Goal: Transaction & Acquisition: Subscribe to service/newsletter

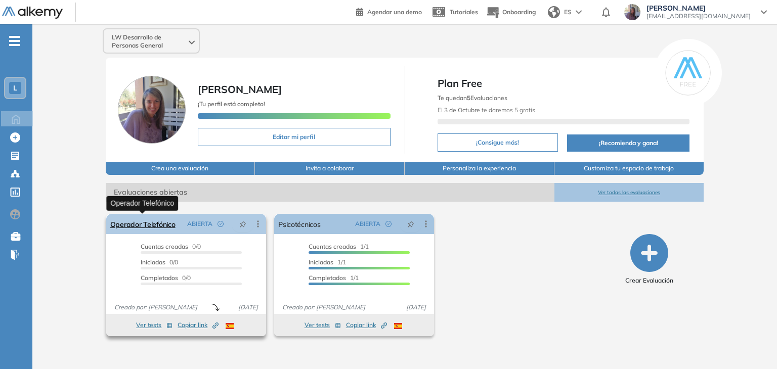
click at [137, 222] on link "Operador Telefónico" at bounding box center [142, 224] width 65 height 20
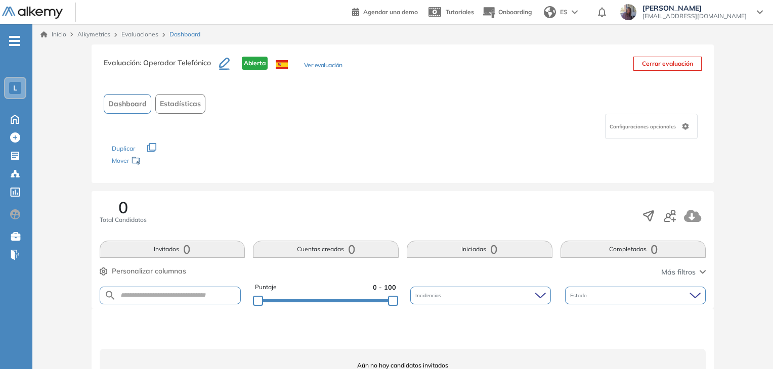
click at [10, 90] on div "L" at bounding box center [15, 88] width 12 height 12
click at [88, 252] on div "Evaluación : Operador Telefónico Abierta Ver evaluación Cerrar evaluación Dashb…" at bounding box center [402, 232] width 733 height 375
click at [12, 118] on icon at bounding box center [15, 118] width 18 height 12
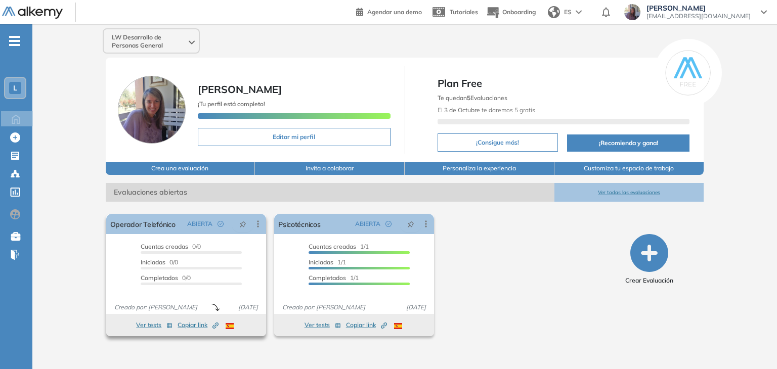
click at [142, 324] on button "Ver tests" at bounding box center [154, 325] width 36 height 12
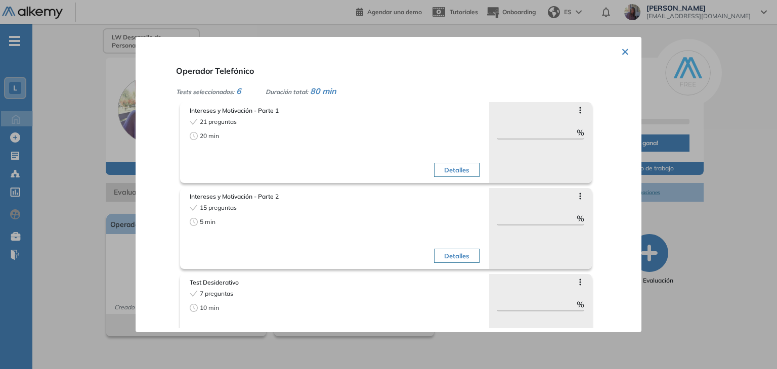
click at [621, 50] on button "×" at bounding box center [625, 51] width 8 height 20
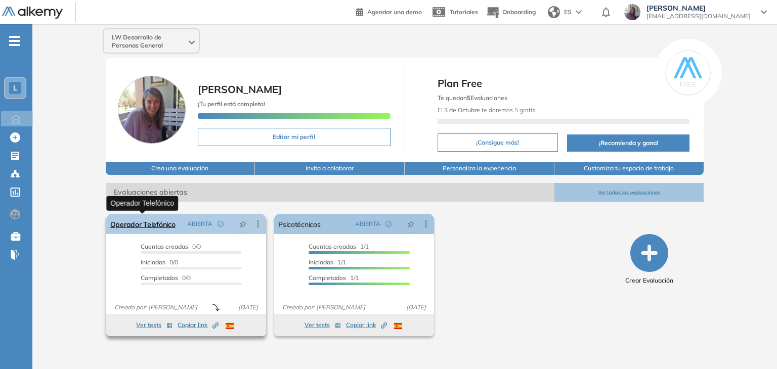
click at [119, 225] on link "Operador Telefónico" at bounding box center [142, 224] width 65 height 20
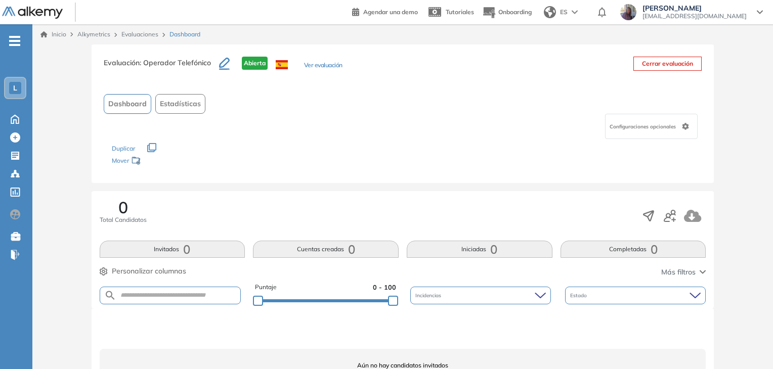
click at [15, 85] on span "L" at bounding box center [15, 88] width 4 height 8
click at [48, 69] on div "Evaluación : Operador Telefónico Abierta Ver evaluación Cerrar evaluación Dashb…" at bounding box center [402, 232] width 733 height 375
click at [13, 118] on icon at bounding box center [15, 118] width 18 height 12
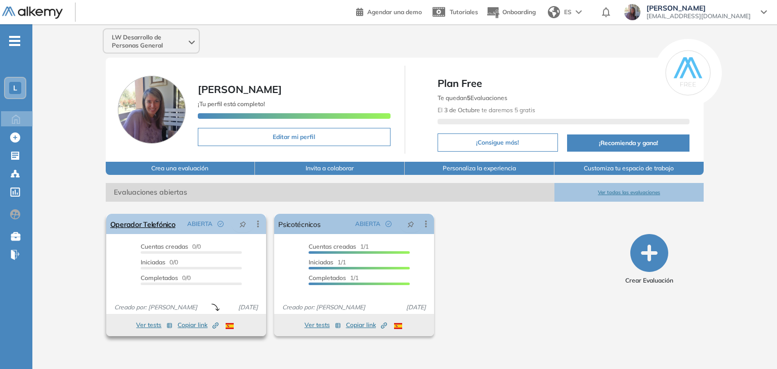
click at [256, 225] on icon at bounding box center [258, 224] width 10 height 10
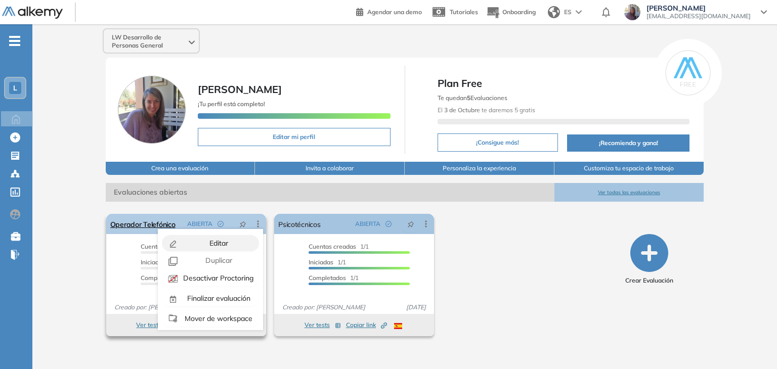
click at [214, 243] on span "Editar" at bounding box center [217, 243] width 21 height 9
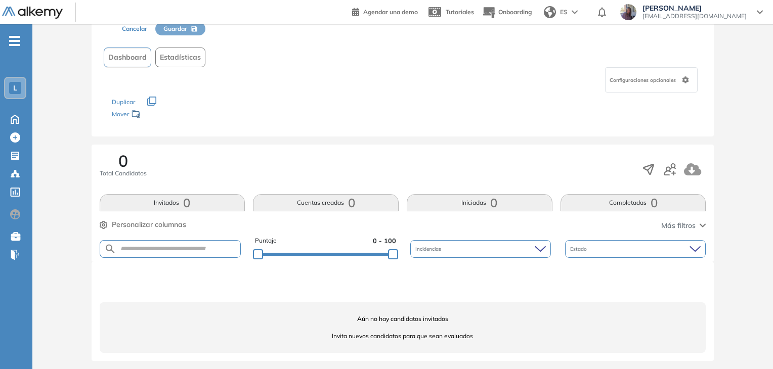
scroll to position [64, 0]
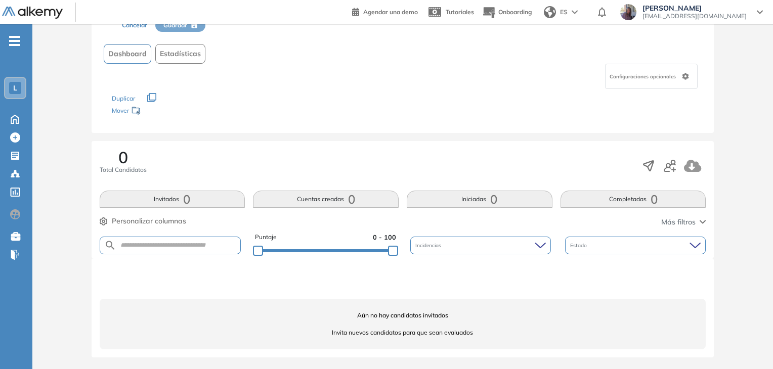
click at [660, 76] on span "Configuraciones opcionales" at bounding box center [644, 77] width 68 height 8
click at [489, 97] on div "Duplicar" at bounding box center [403, 93] width 582 height 9
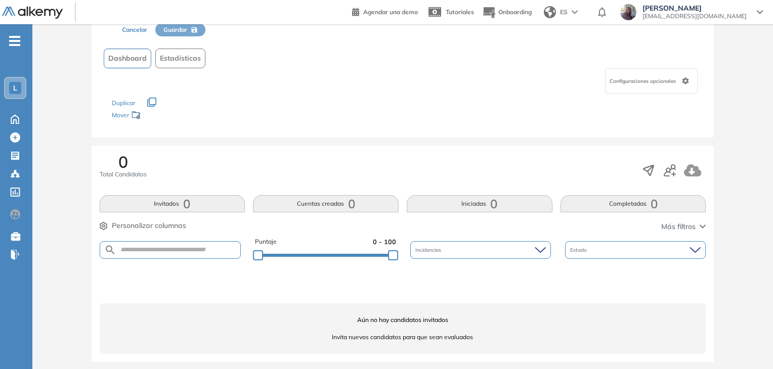
scroll to position [0, 0]
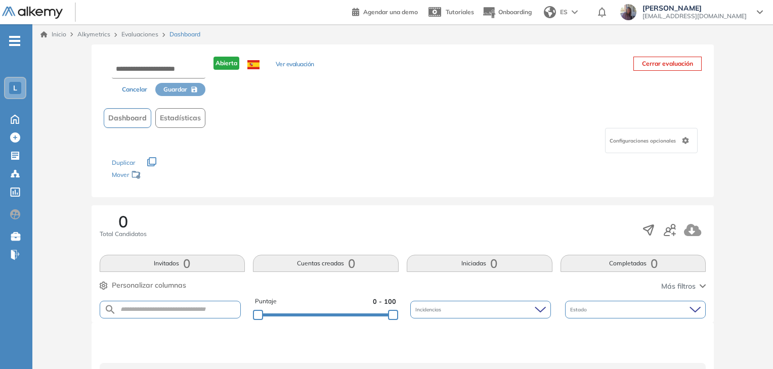
click at [283, 64] on button "Ver evaluación" at bounding box center [295, 65] width 38 height 11
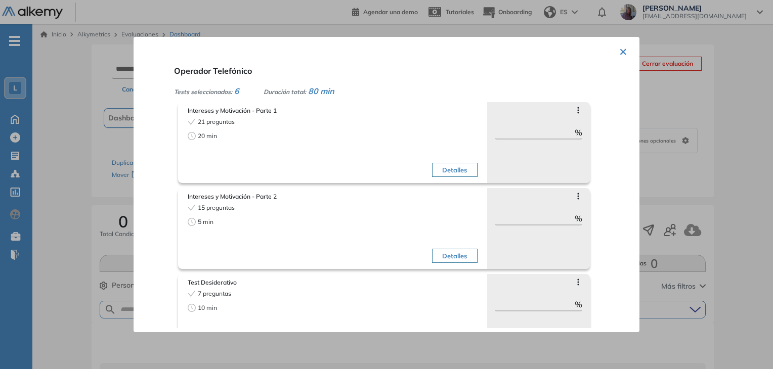
click at [619, 51] on button "×" at bounding box center [623, 51] width 8 height 20
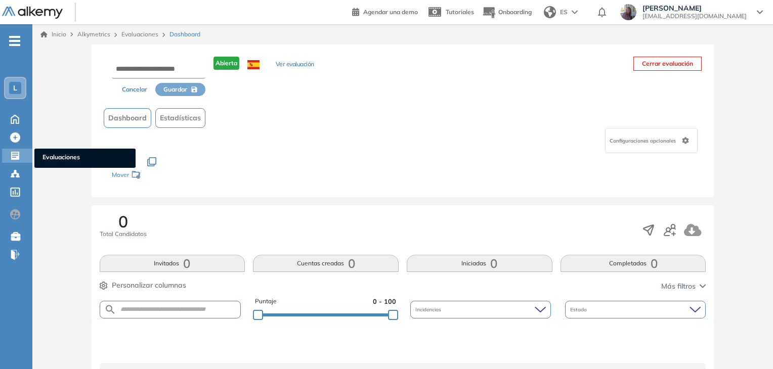
click at [17, 154] on icon at bounding box center [15, 156] width 8 height 8
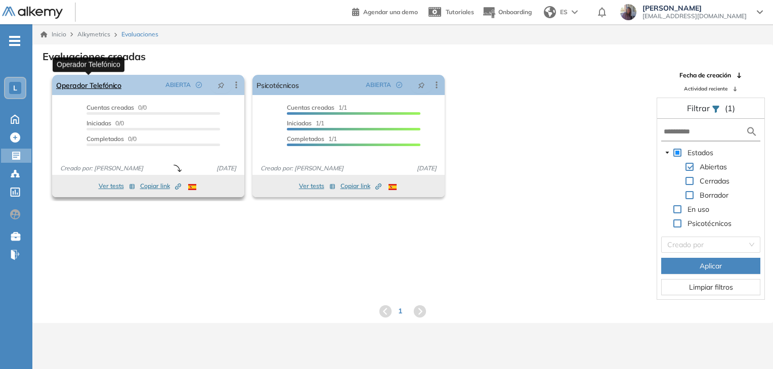
click at [95, 82] on link "Operador Telefónico" at bounding box center [88, 85] width 65 height 20
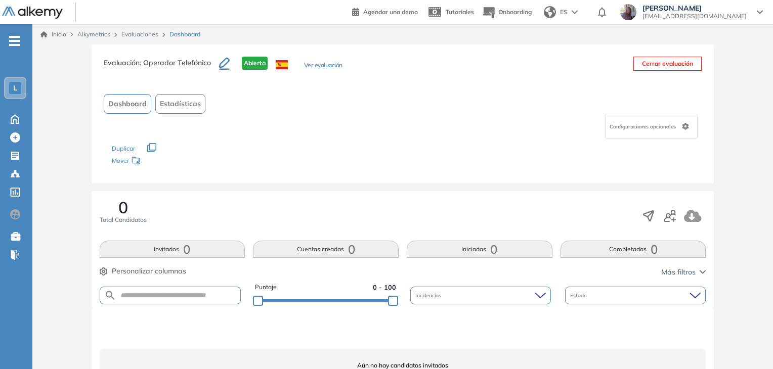
click at [718, 151] on div "Evaluación : Operador Telefónico Abierta Ver evaluación Cerrar evaluación Dashb…" at bounding box center [402, 232] width 733 height 375
click at [150, 146] on icon "button" at bounding box center [151, 147] width 9 height 9
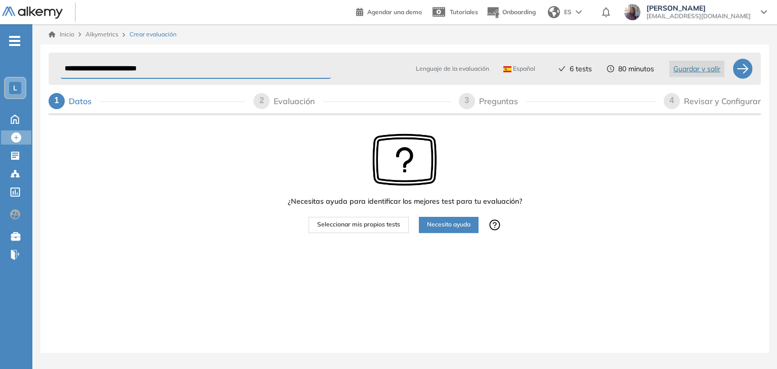
click at [715, 100] on div "Revisar y Configurar" at bounding box center [722, 101] width 77 height 16
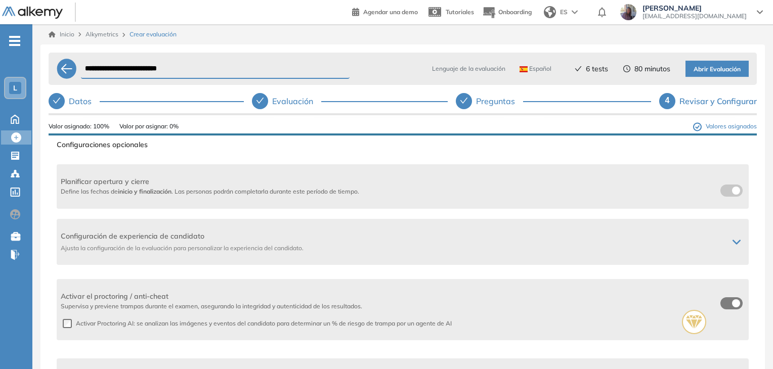
scroll to position [232, 0]
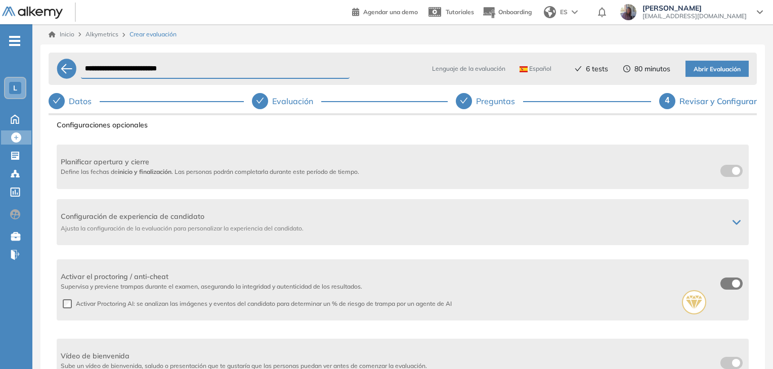
click at [71, 100] on div "Datos" at bounding box center [84, 101] width 31 height 16
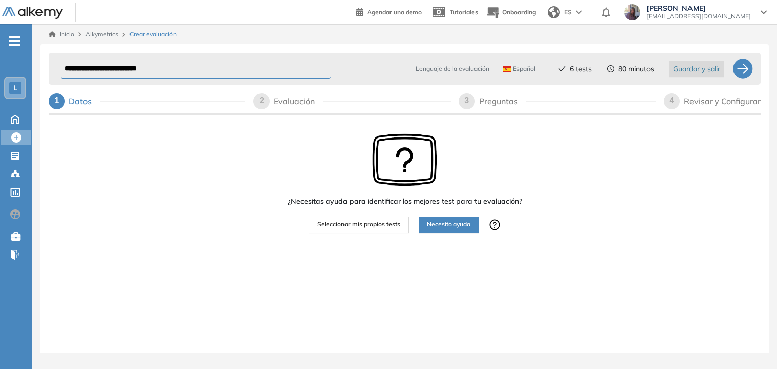
click at [358, 227] on span "Seleccionar mis propios tests" at bounding box center [358, 225] width 83 height 10
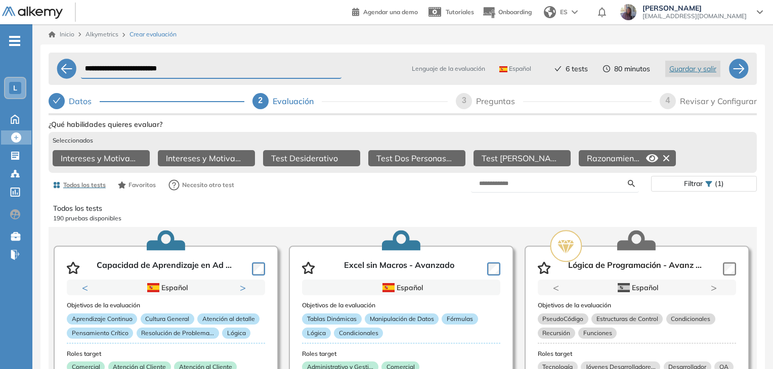
click at [654, 158] on icon at bounding box center [652, 158] width 12 height 12
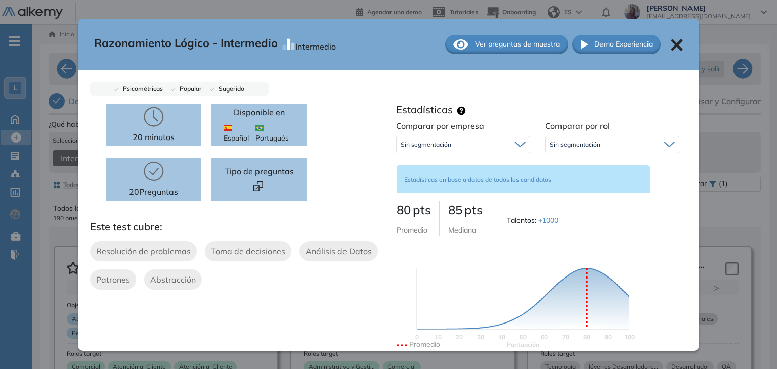
click at [510, 43] on span "Ver preguntas de muestra" at bounding box center [517, 44] width 85 height 11
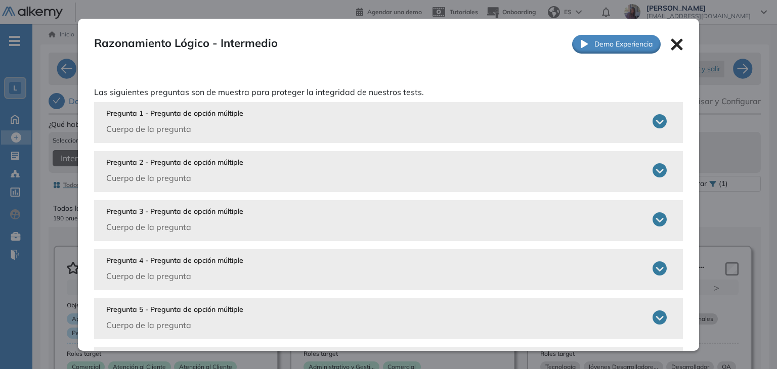
click at [671, 47] on icon at bounding box center [677, 44] width 12 height 12
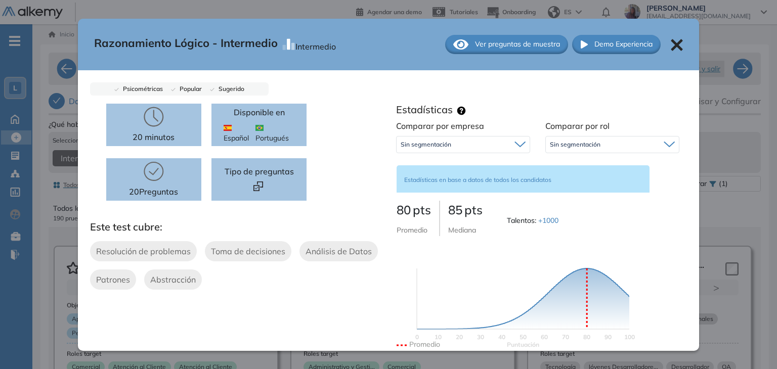
click at [671, 47] on icon at bounding box center [677, 45] width 12 height 12
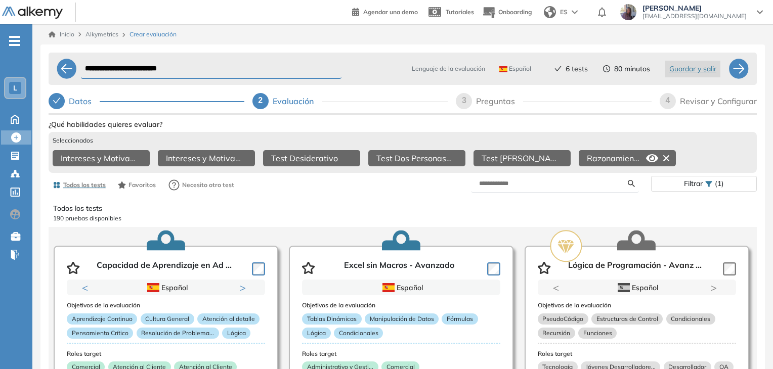
click at [483, 103] on div "Preguntas" at bounding box center [499, 101] width 47 height 16
select select "*****"
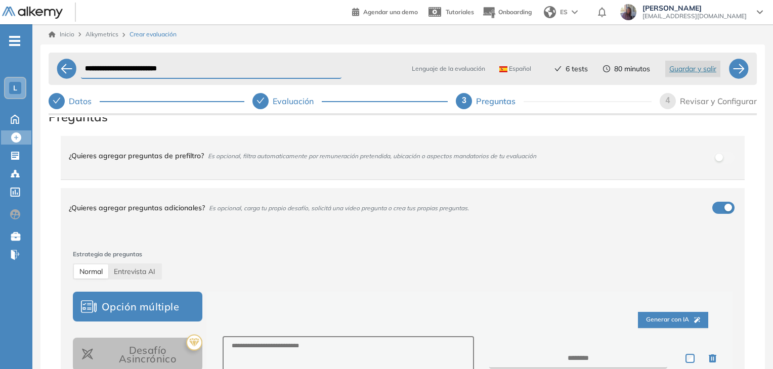
scroll to position [0, 0]
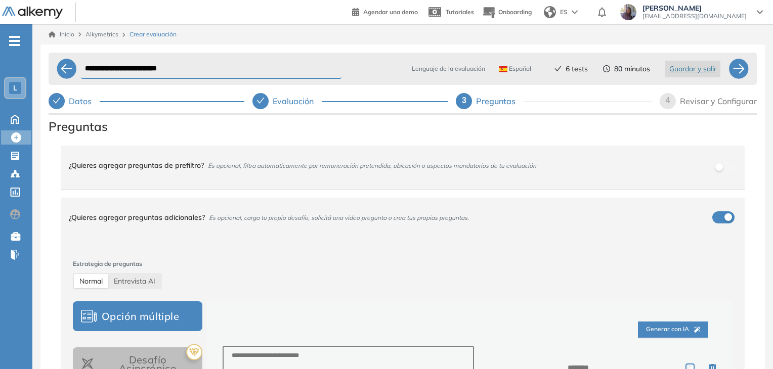
click at [706, 99] on div "Revisar y Configurar" at bounding box center [718, 101] width 77 height 16
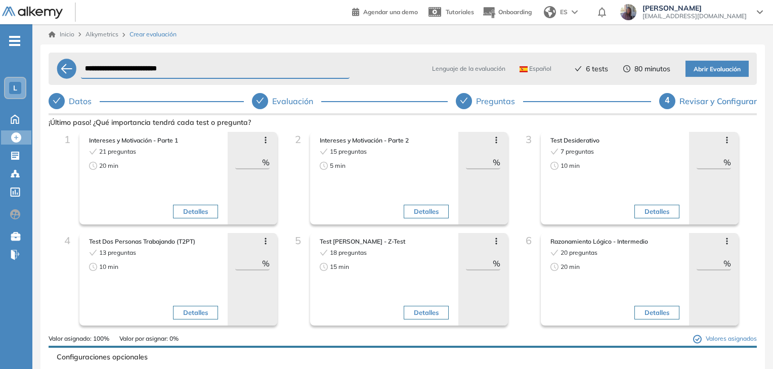
click at [13, 88] on span "L" at bounding box center [15, 88] width 4 height 8
click at [15, 120] on icon at bounding box center [15, 118] width 18 height 12
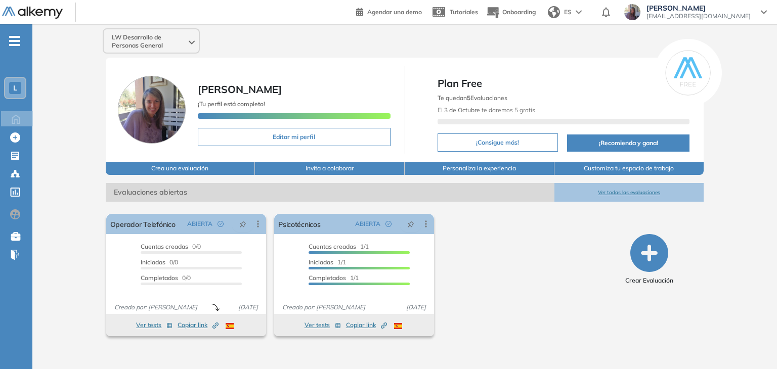
click at [321, 138] on button "Editar mi perfil" at bounding box center [294, 137] width 193 height 18
select select "**"
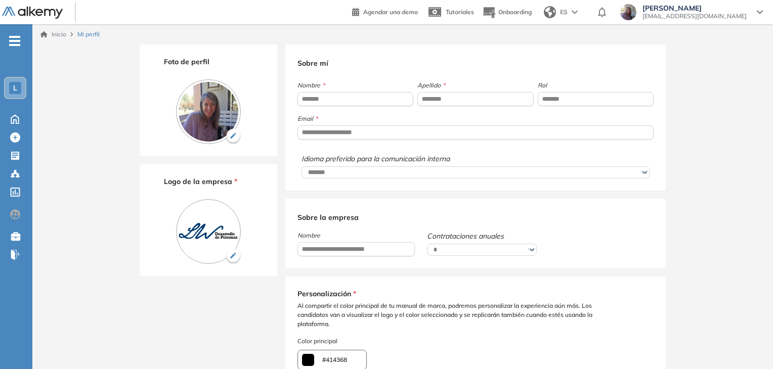
click at [749, 193] on div "**********" at bounding box center [402, 295] width 741 height 542
click at [759, 10] on icon at bounding box center [760, 12] width 6 height 4
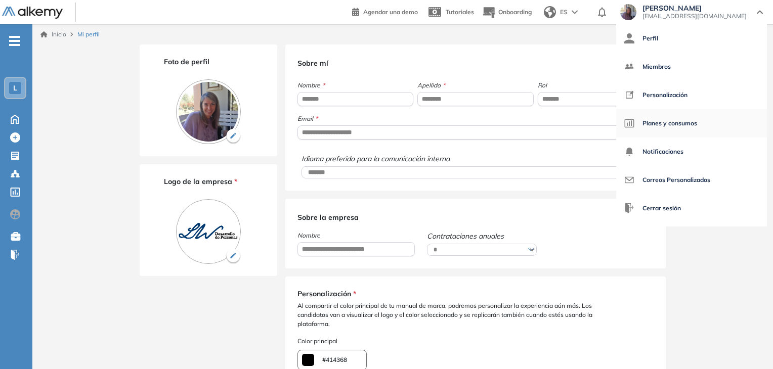
click at [683, 126] on span "Planes y consumos" at bounding box center [669, 123] width 55 height 24
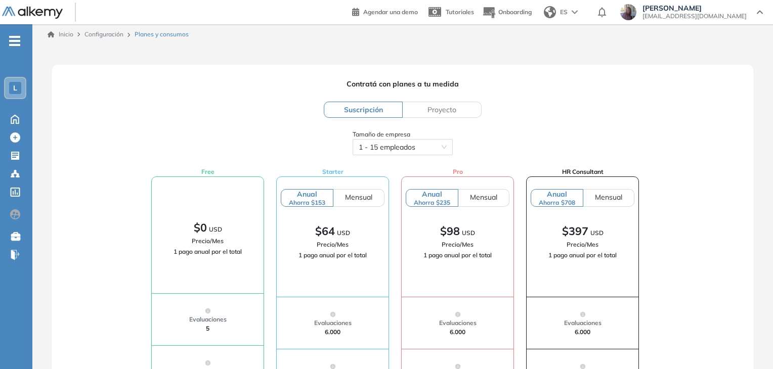
click at [756, 14] on div "[PERSON_NAME] [EMAIL_ADDRESS][DOMAIN_NAME]" at bounding box center [691, 12] width 143 height 16
click at [452, 110] on span "Proyecto" at bounding box center [441, 109] width 29 height 9
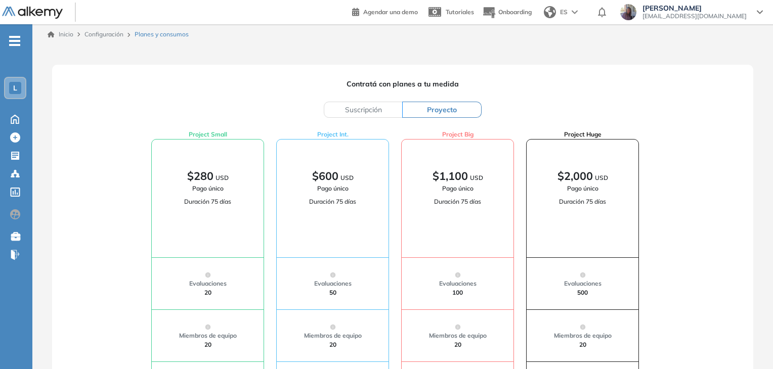
click at [350, 109] on span "Suscripción" at bounding box center [363, 109] width 37 height 9
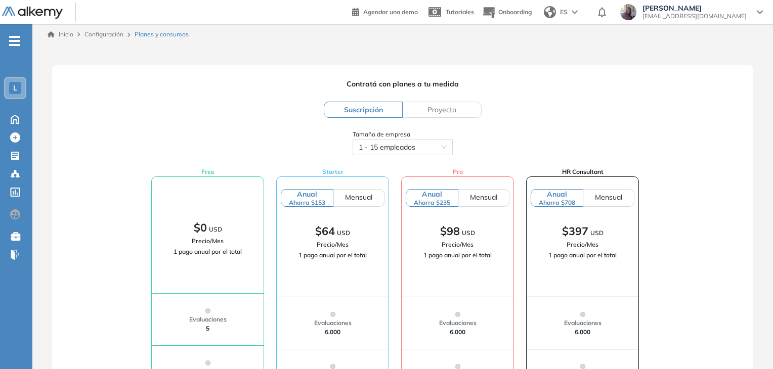
click at [91, 179] on div "Free $0 USD Precio/Mes 1 pago anual por el total Evaluaciones 5 Miembros de equ…" at bounding box center [395, 359] width 677 height 384
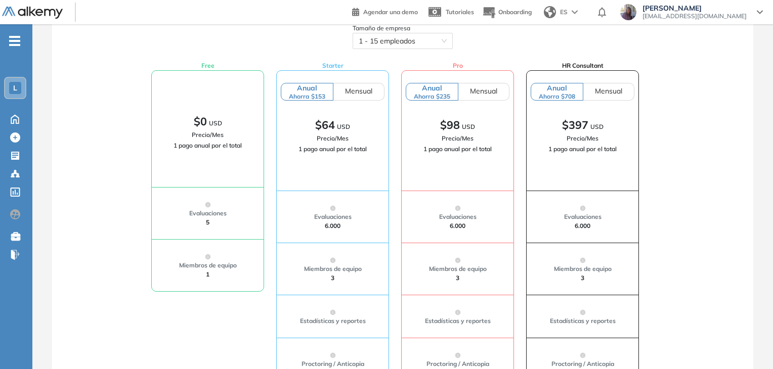
scroll to position [101, 0]
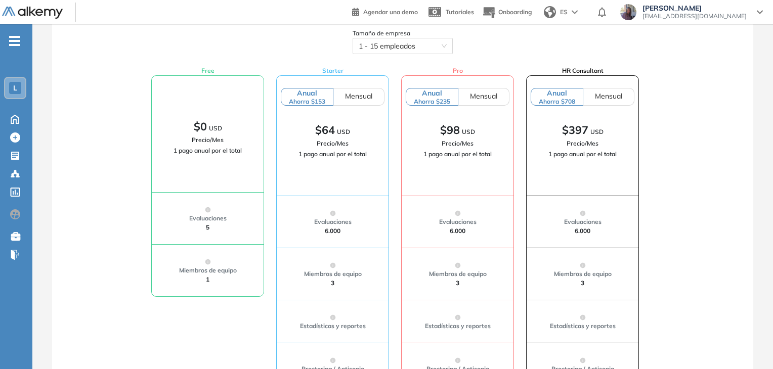
click at [91, 276] on div "Free $0 USD Precio/Mes 1 pago anual por el total Evaluaciones 5 Miembros de equ…" at bounding box center [395, 258] width 677 height 384
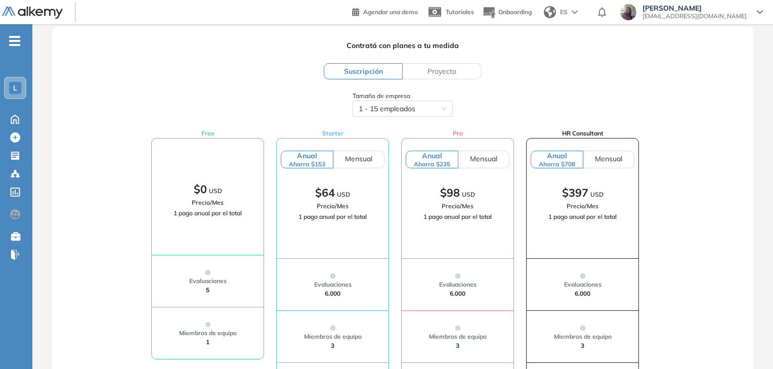
scroll to position [0, 0]
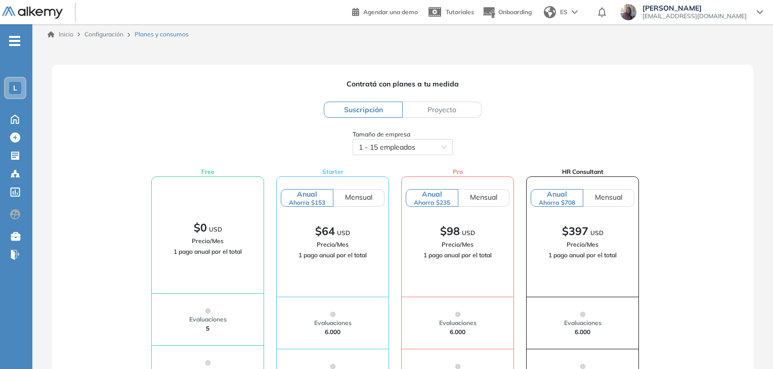
click at [12, 88] on div "L" at bounding box center [15, 88] width 12 height 12
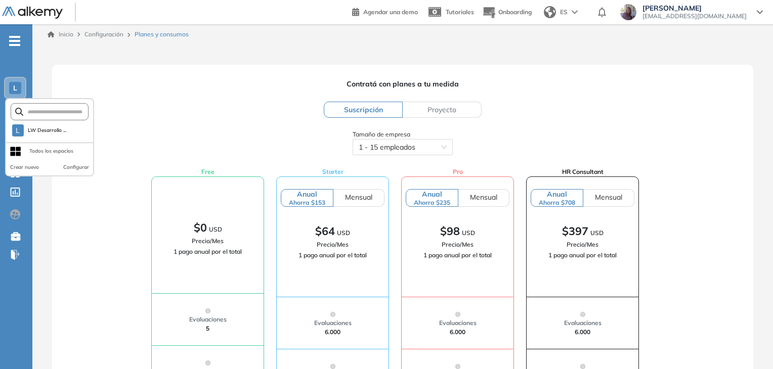
click at [194, 84] on span "Contratá con planes a tu medida" at bounding box center [403, 84] width 692 height 11
